Goal: Task Accomplishment & Management: Use online tool/utility

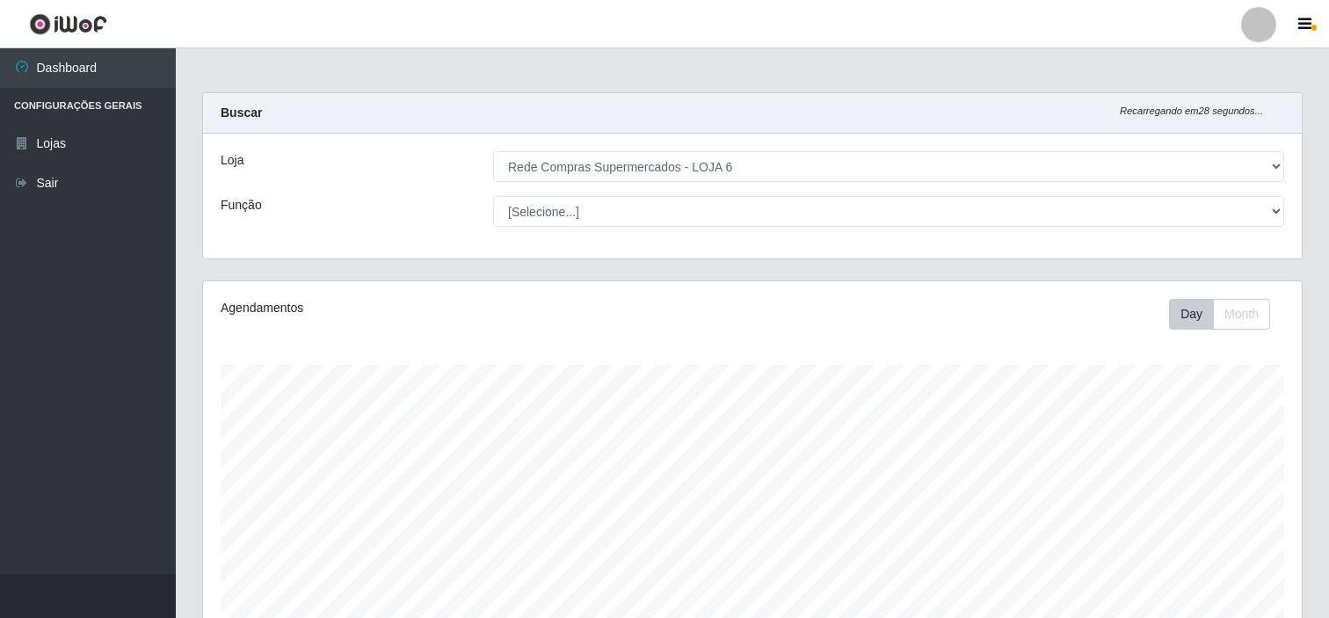
select select "398"
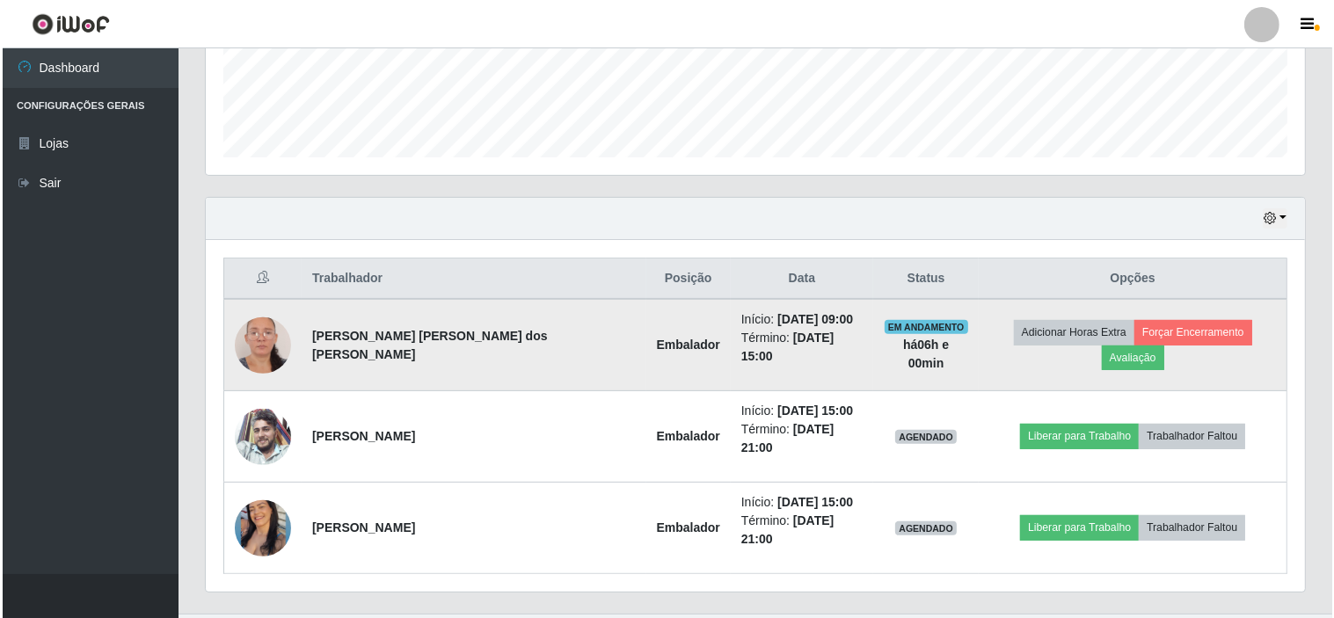
scroll to position [364, 1099]
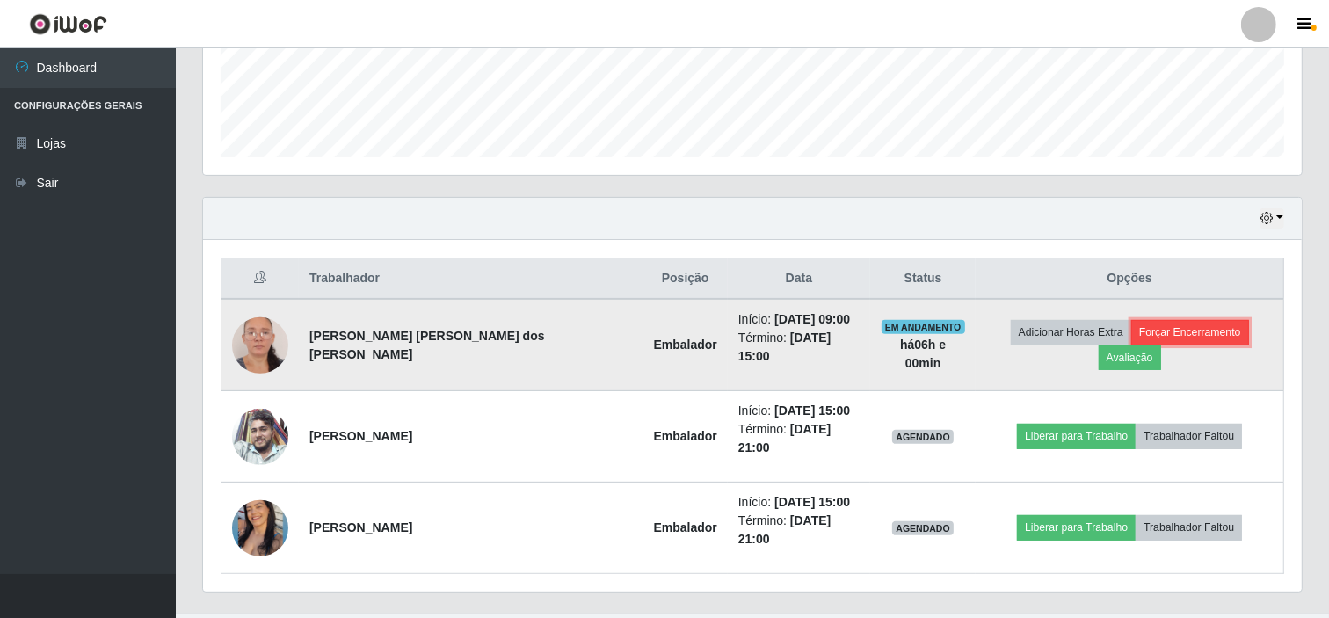
click at [1146, 331] on button "Forçar Encerramento" at bounding box center [1190, 332] width 118 height 25
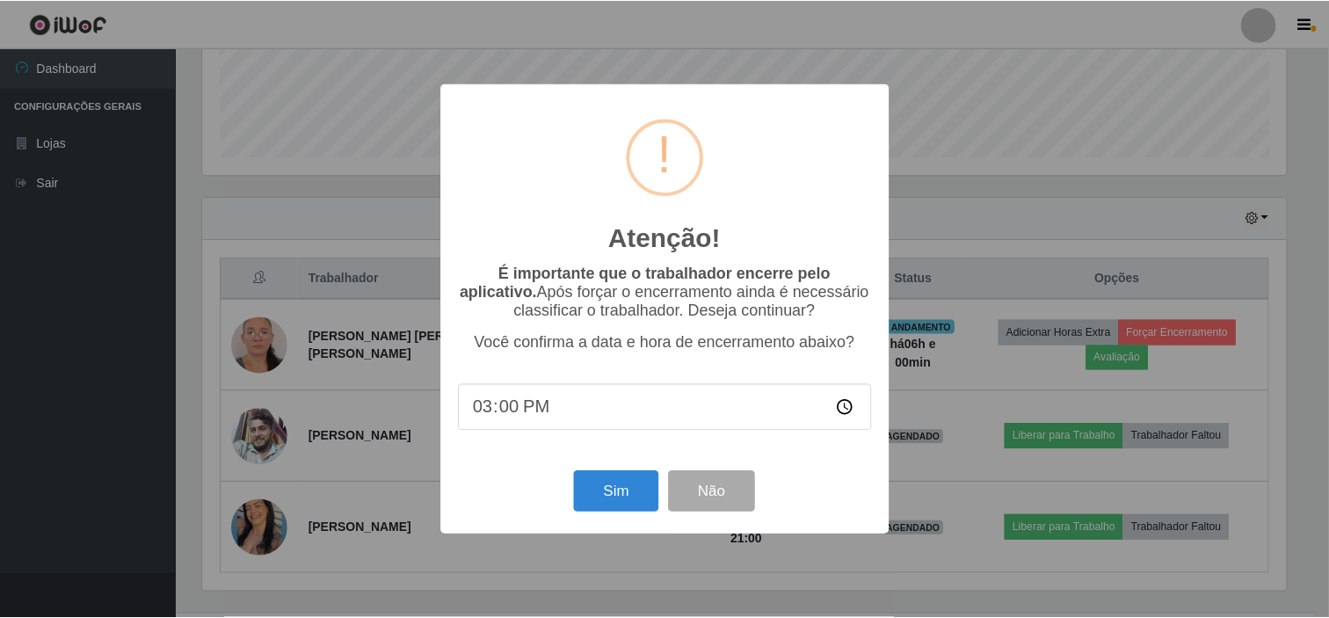
scroll to position [364, 1088]
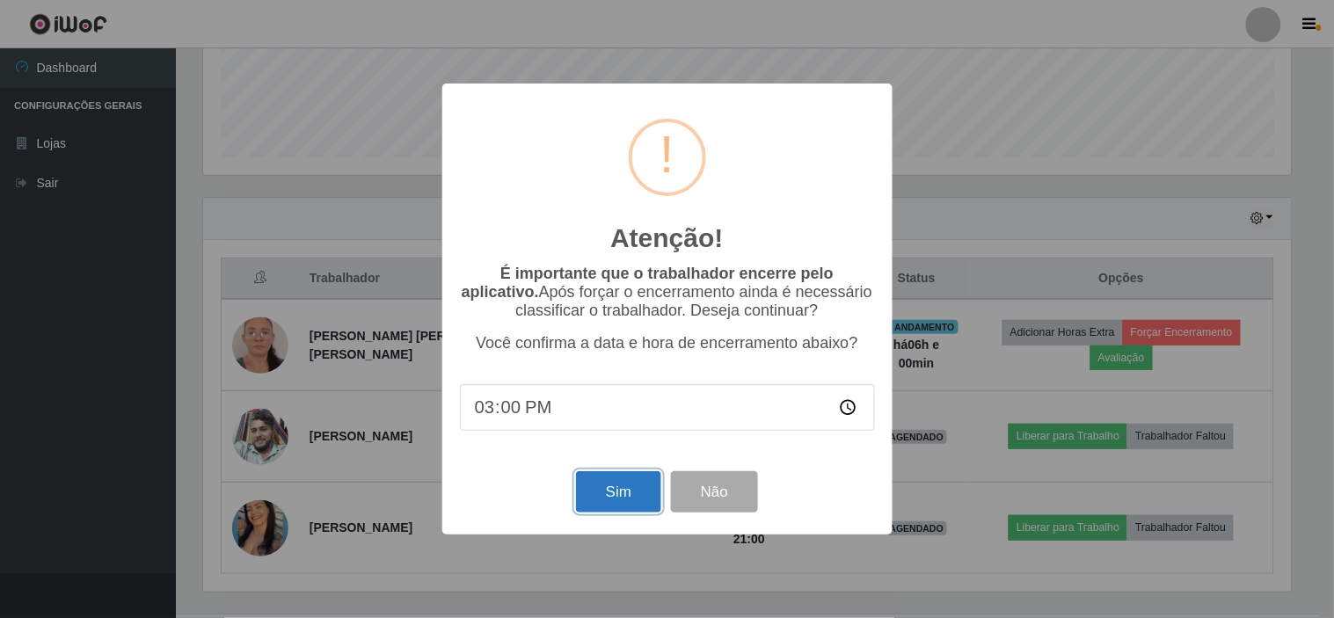
click at [612, 481] on button "Sim" at bounding box center [618, 491] width 85 height 41
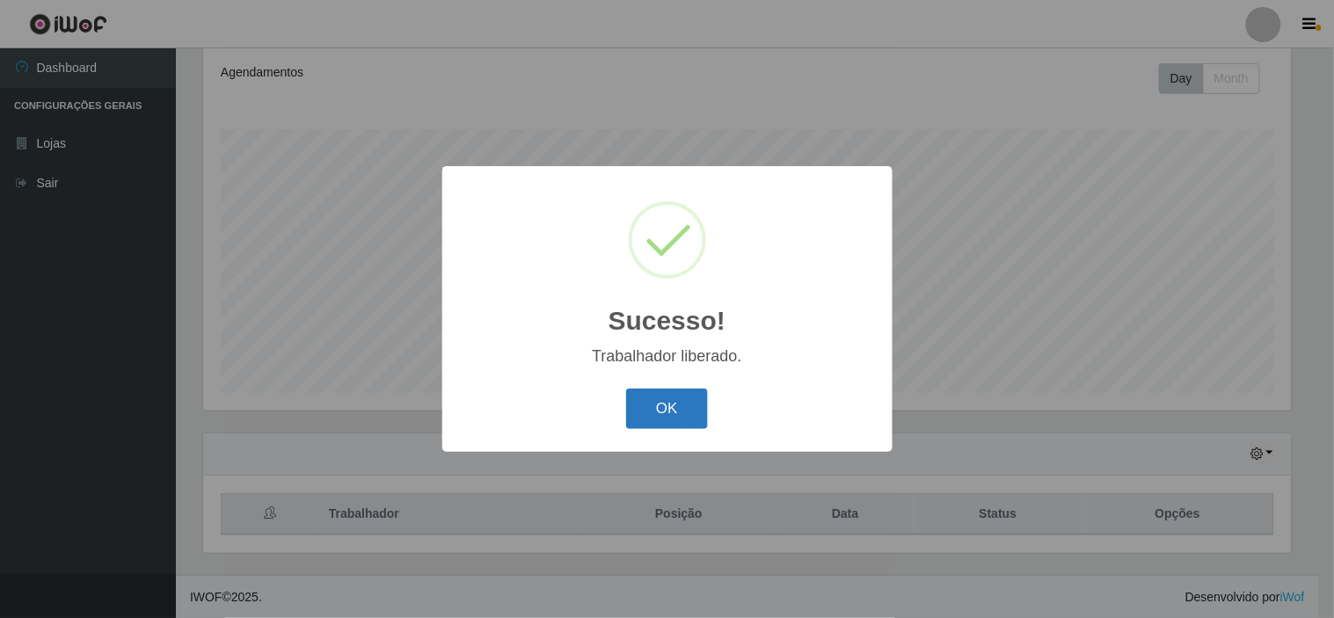
click at [688, 415] on button "OK" at bounding box center [667, 409] width 82 height 41
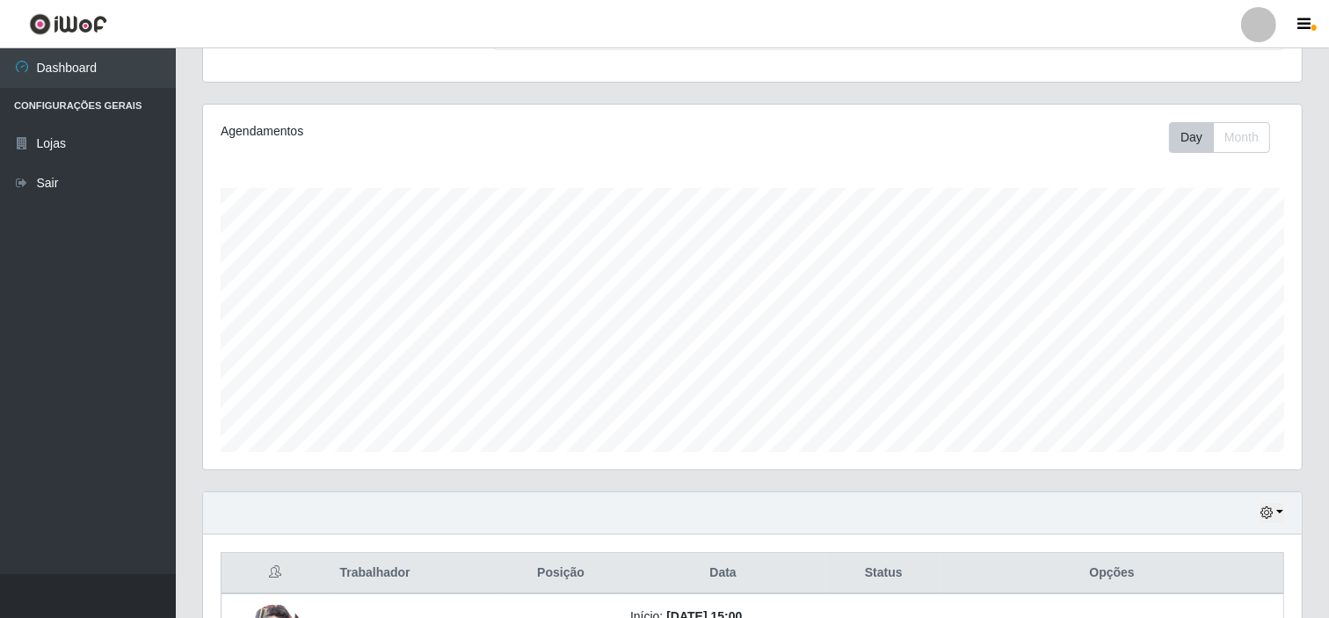
scroll to position [393, 0]
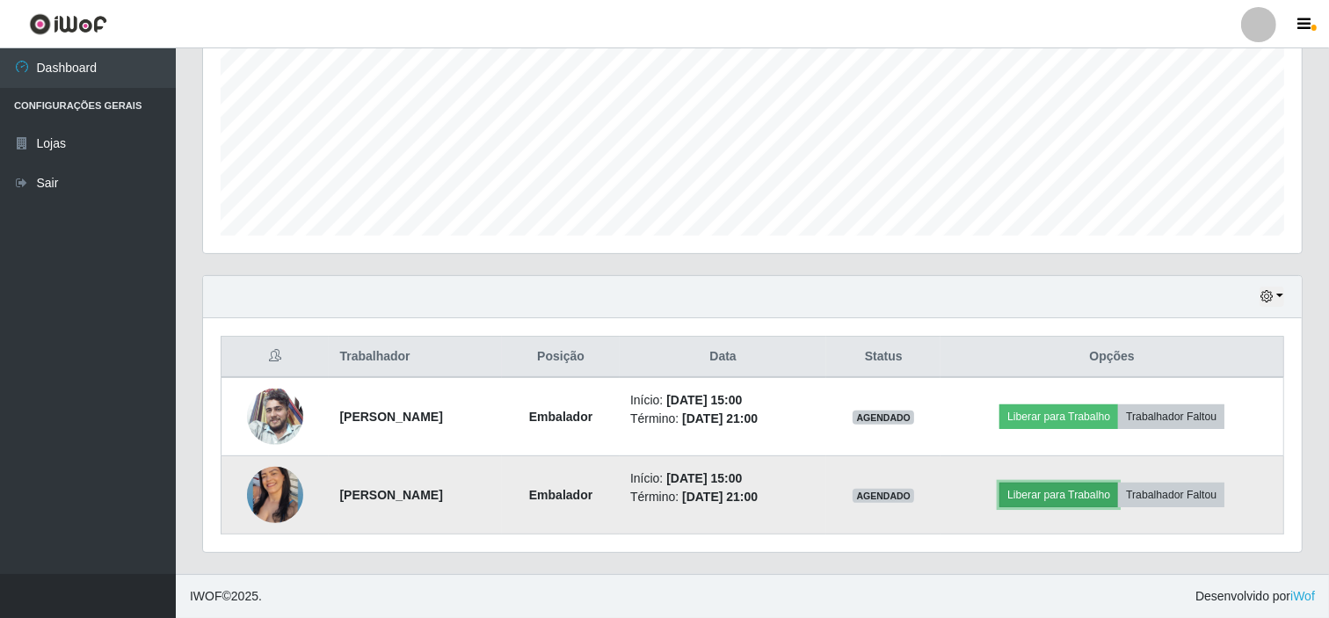
click at [1038, 486] on button "Liberar para Trabalho" at bounding box center [1059, 495] width 119 height 25
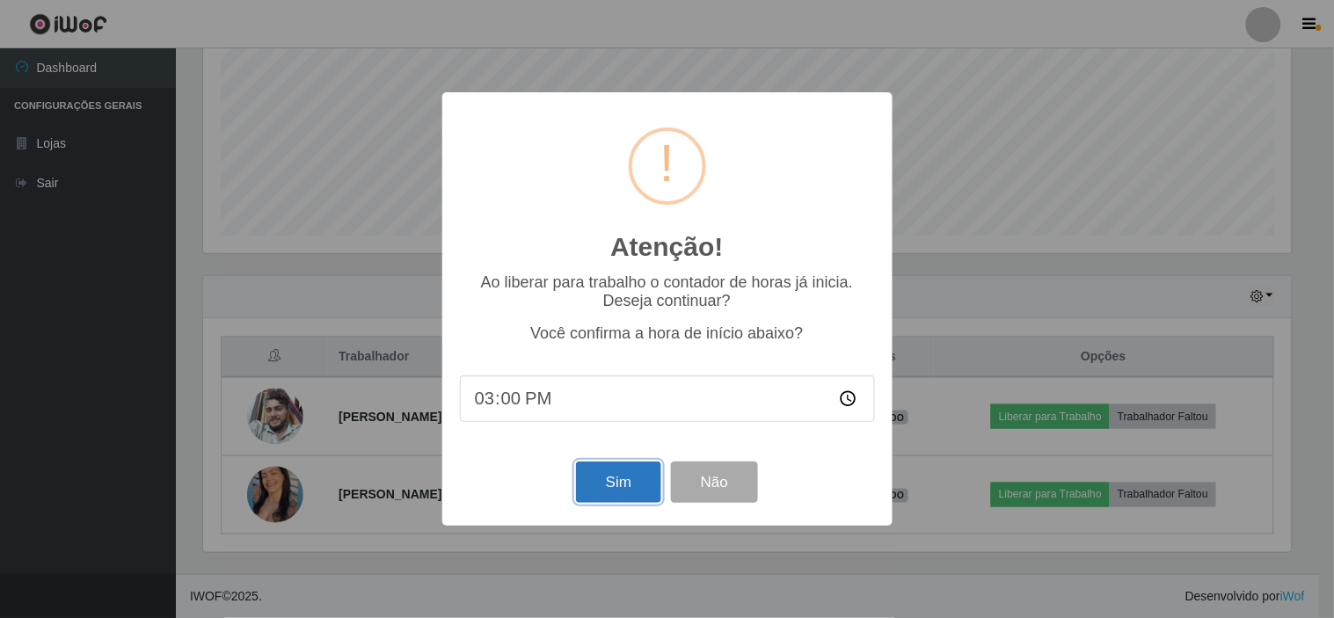
click at [644, 467] on button "Sim" at bounding box center [618, 482] width 85 height 41
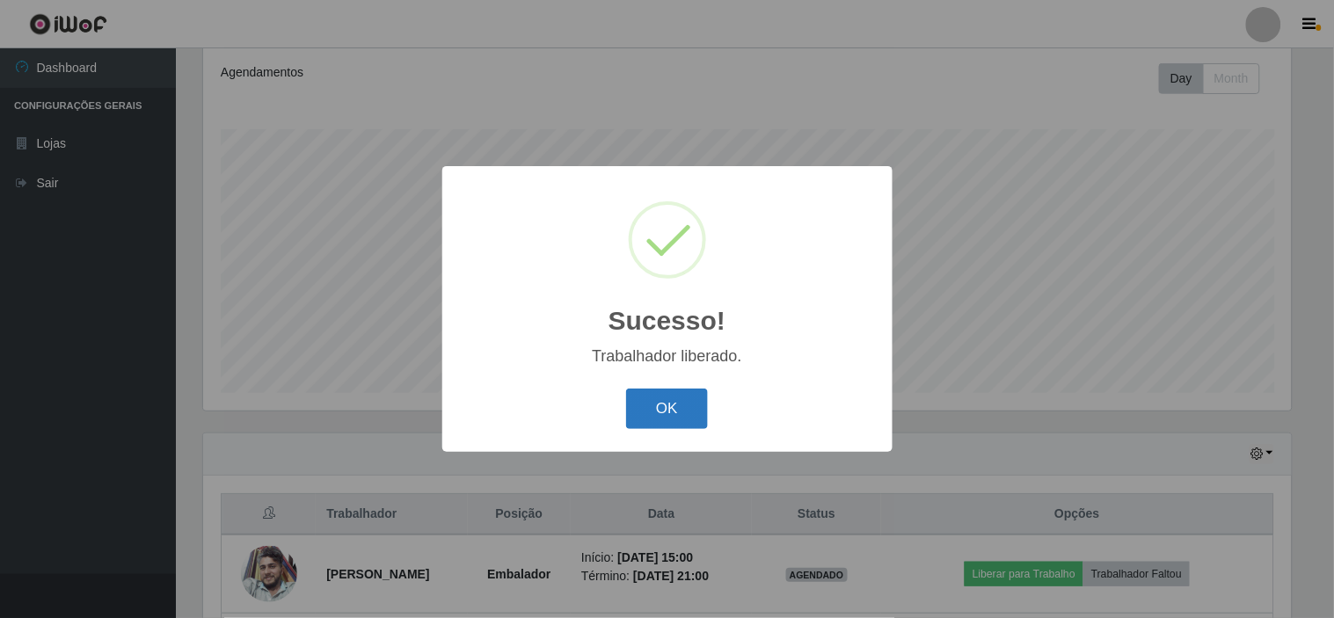
click at [677, 420] on button "OK" at bounding box center [667, 409] width 82 height 41
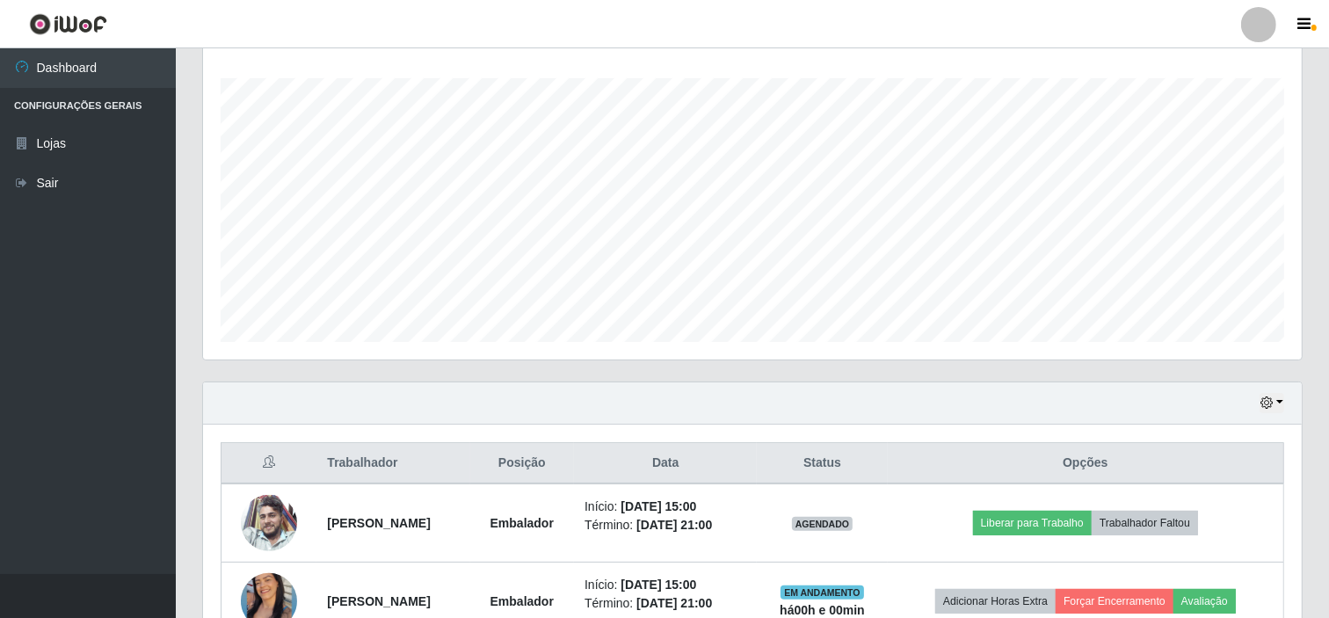
scroll to position [393, 0]
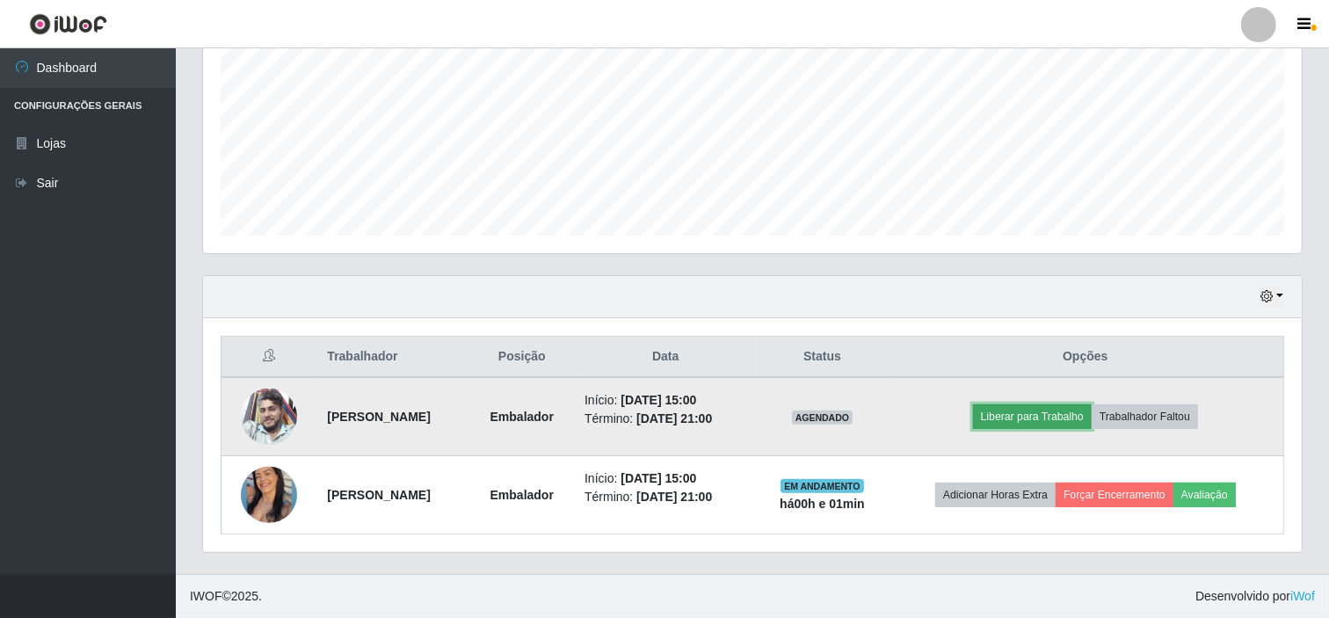
click at [1051, 409] on button "Liberar para Trabalho" at bounding box center [1032, 416] width 119 height 25
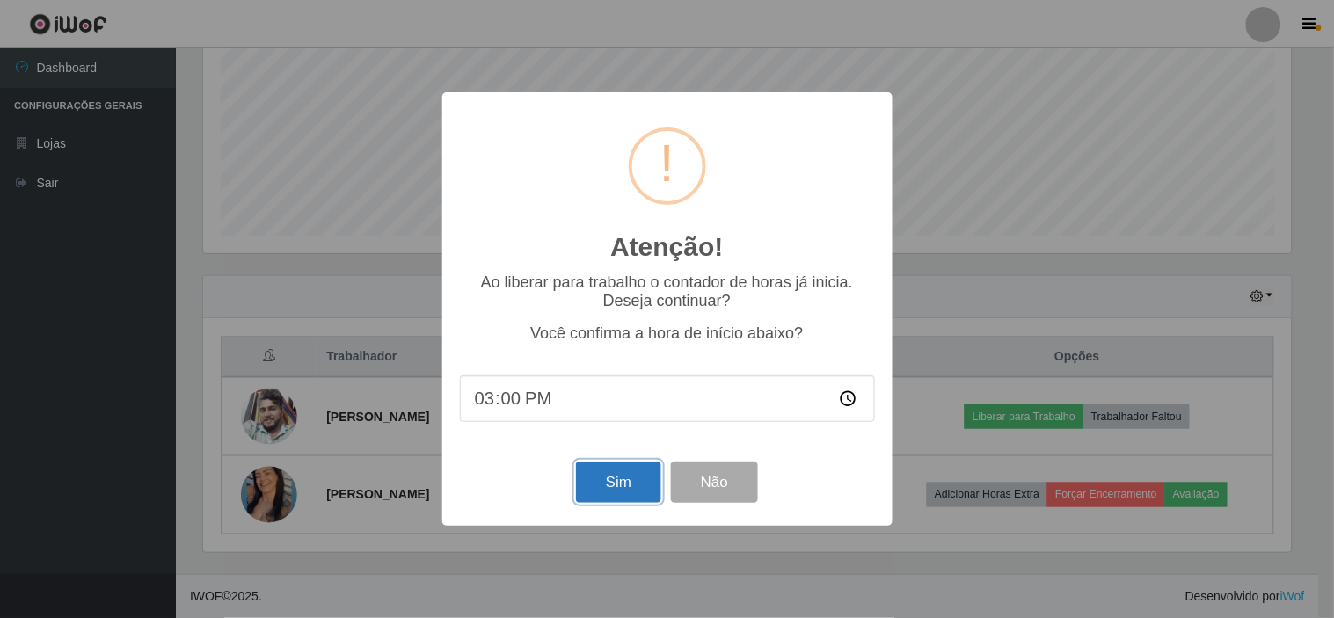
click at [617, 484] on button "Sim" at bounding box center [618, 482] width 85 height 41
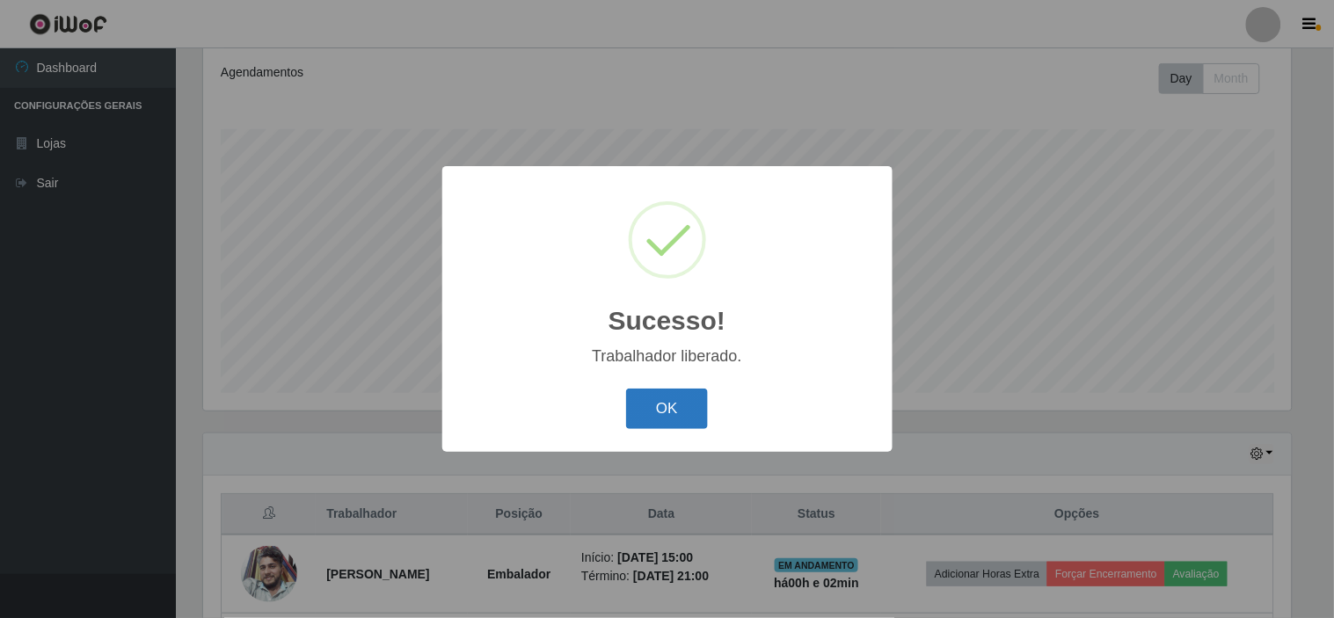
click at [687, 404] on button "OK" at bounding box center [667, 409] width 82 height 41
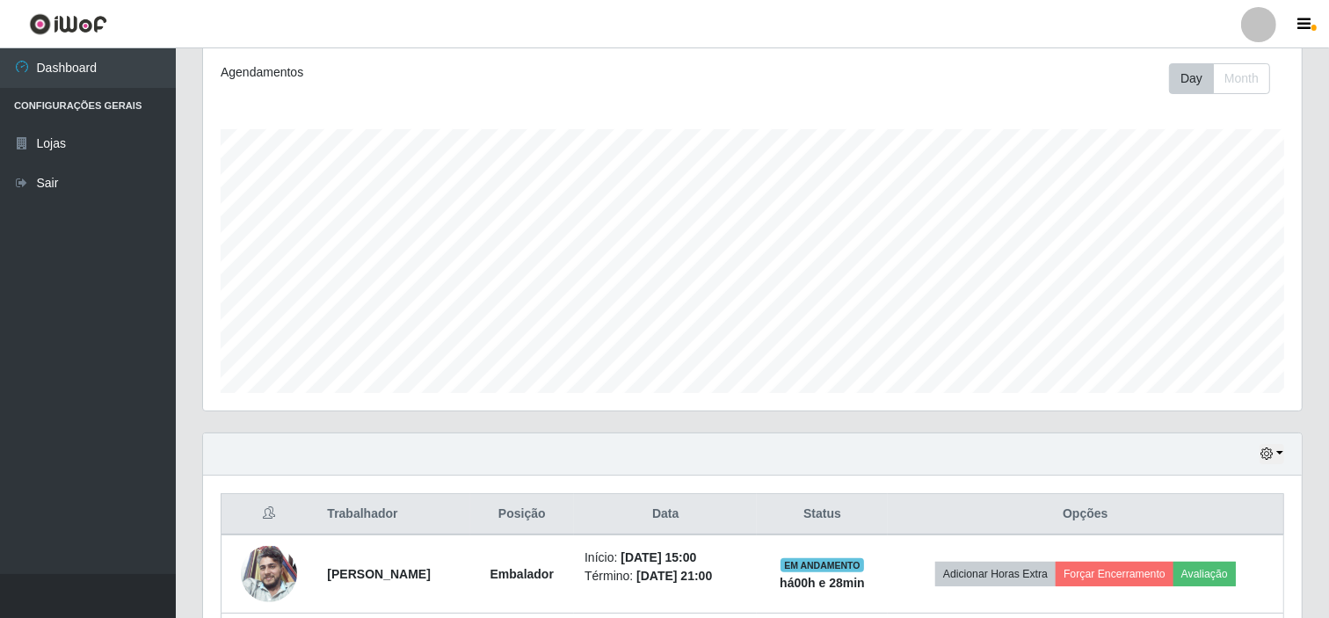
scroll to position [0, 0]
